Goal: Task Accomplishment & Management: Complete application form

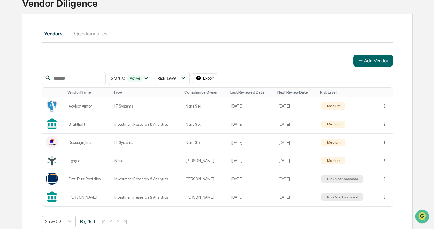
scroll to position [48, 0]
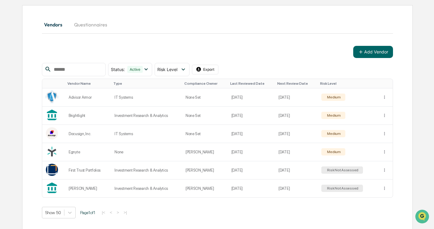
scroll to position [54, 0]
click at [376, 48] on button "Add Vendor" at bounding box center [373, 52] width 40 height 12
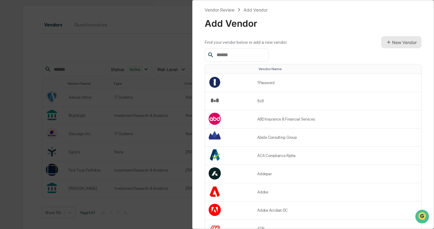
click at [390, 42] on button "New Vendor" at bounding box center [401, 42] width 40 height 12
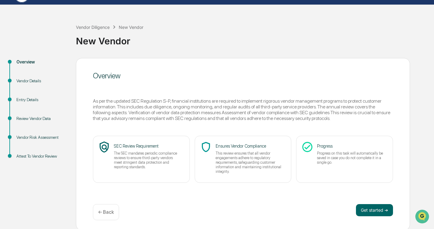
scroll to position [16, 0]
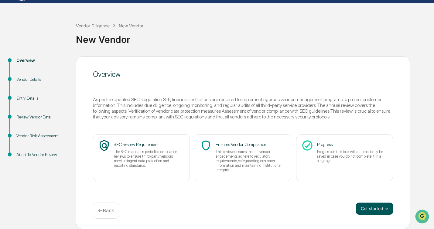
click at [364, 206] on button "Get started ➔" at bounding box center [374, 208] width 37 height 12
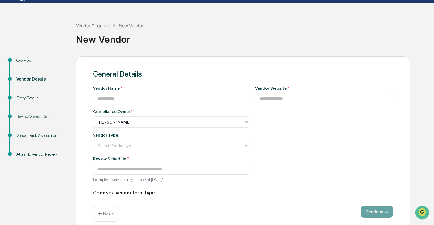
type input "**********"
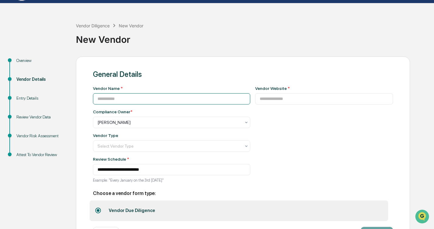
click at [147, 99] on input at bounding box center [171, 98] width 157 height 11
type input "**********"
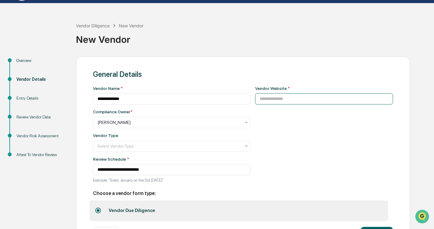
click at [290, 96] on input at bounding box center [324, 98] width 138 height 11
paste input "**********"
type input "**********"
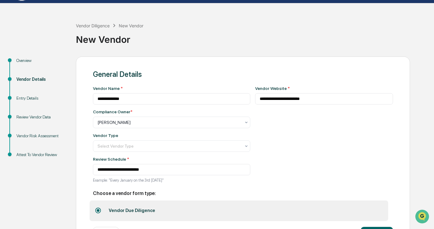
click at [277, 115] on div "**********" at bounding box center [324, 136] width 138 height 100
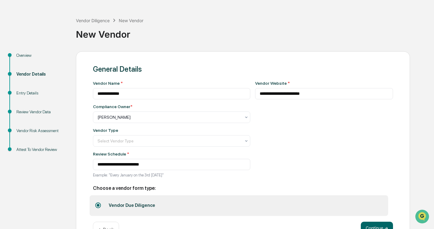
scroll to position [21, 0]
click at [244, 141] on div "Select Vendor Type" at bounding box center [168, 140] width 149 height 8
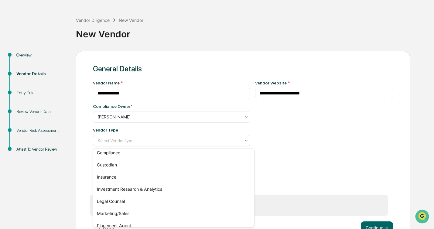
scroll to position [53, 0]
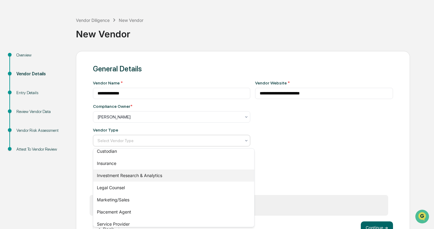
click at [176, 174] on div "Investment Research & Analytics" at bounding box center [173, 175] width 161 height 12
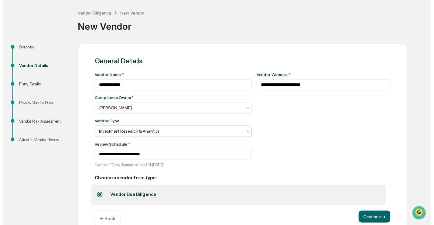
scroll to position [37, 0]
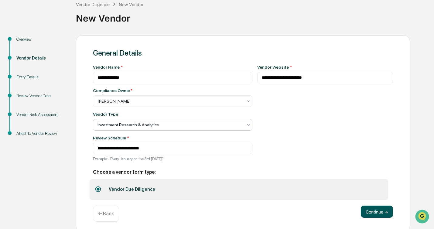
click at [373, 214] on button "Continue ➔" at bounding box center [376, 211] width 32 height 12
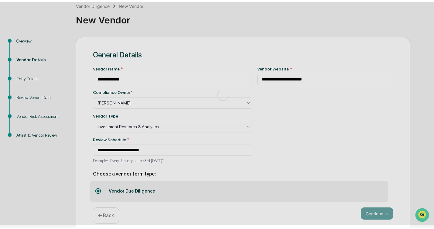
scroll to position [16, 0]
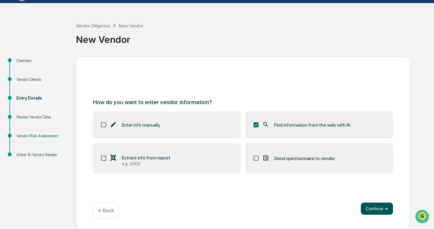
click at [380, 210] on button "Continue ➔" at bounding box center [376, 208] width 32 height 12
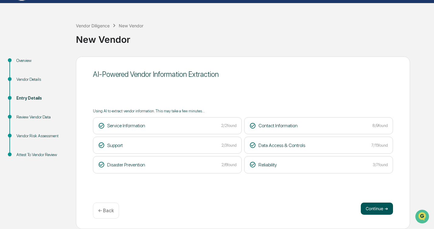
click at [376, 206] on button "Continue ➔" at bounding box center [376, 208] width 32 height 12
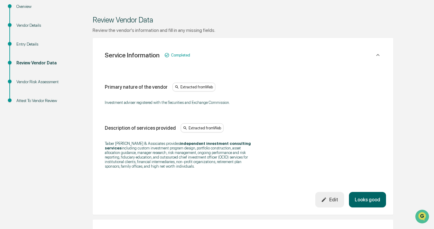
scroll to position [112, 0]
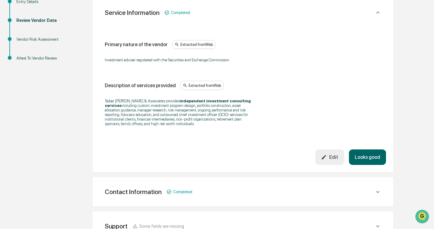
click at [370, 157] on button "Looks good" at bounding box center [367, 156] width 37 height 15
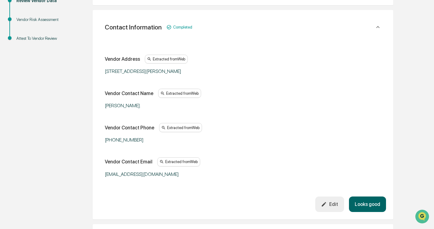
scroll to position [133, 0]
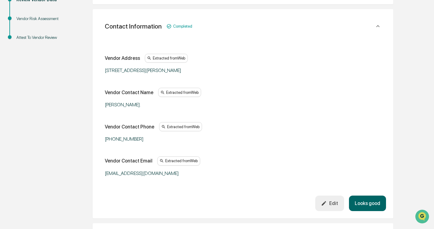
click at [363, 202] on button "Looks good" at bounding box center [367, 202] width 37 height 15
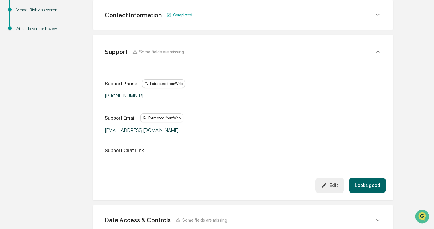
click at [365, 189] on button "Looks good" at bounding box center [367, 184] width 37 height 15
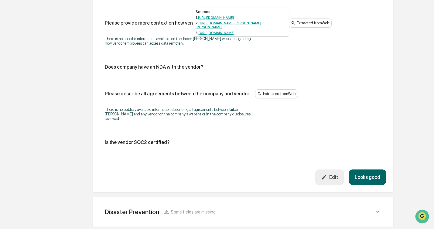
scroll to position [692, 0]
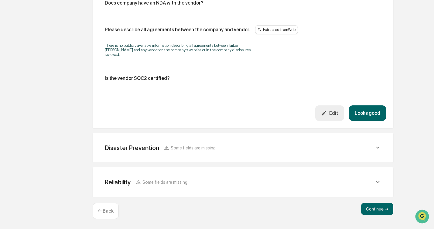
click at [370, 115] on button "Looks good" at bounding box center [367, 112] width 37 height 15
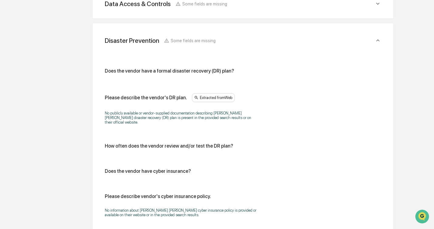
scroll to position [299, 0]
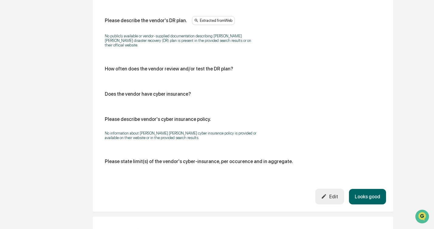
click at [362, 189] on button "Looks good" at bounding box center [367, 196] width 37 height 15
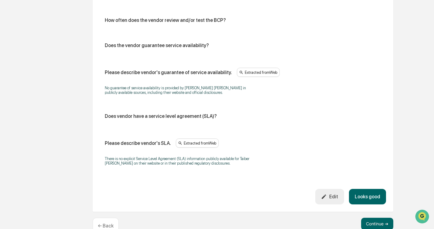
scroll to position [394, 0]
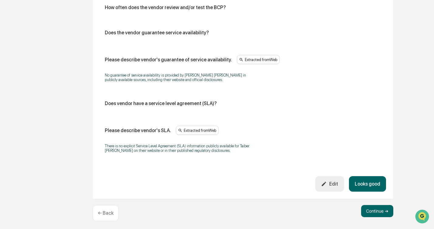
click at [354, 177] on button "Looks good" at bounding box center [367, 183] width 37 height 15
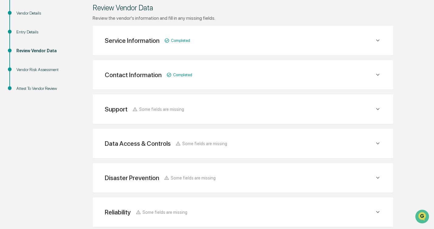
scroll to position [81, 0]
